Goal: Find specific page/section: Find specific page/section

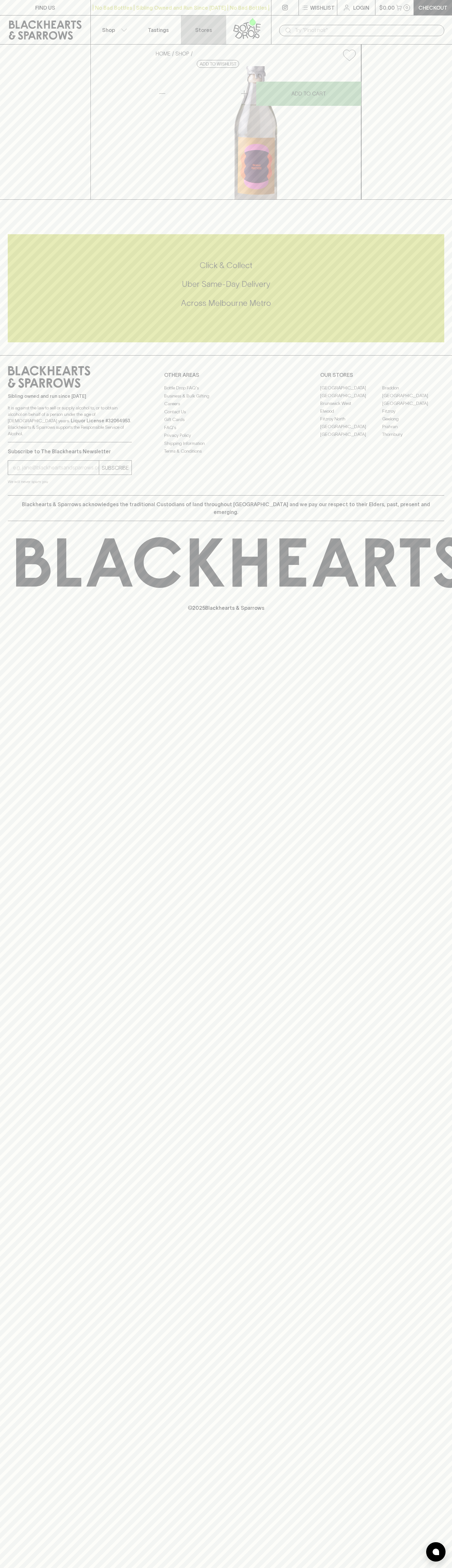
click at [188, 21] on link "Stores" at bounding box center [203, 29] width 45 height 29
click at [222, 1567] on html "FIND US | No Bad Bottles | Sibling Owned and Run Since 2006 | No Bad Bottles | …" at bounding box center [226, 784] width 452 height 1568
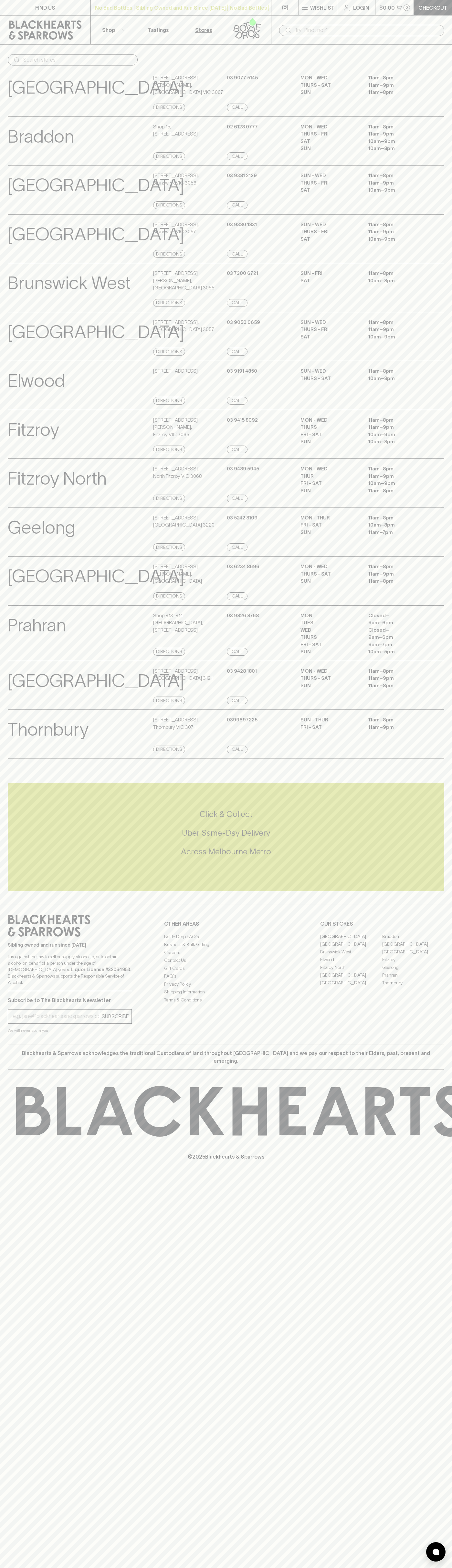
click at [25, 1286] on div "FIND US | No Bad Bottles | Sibling Owned and Run Since 2006 | No Bad Bottles | …" at bounding box center [226, 784] width 452 height 1568
